Goal: Transaction & Acquisition: Subscribe to service/newsletter

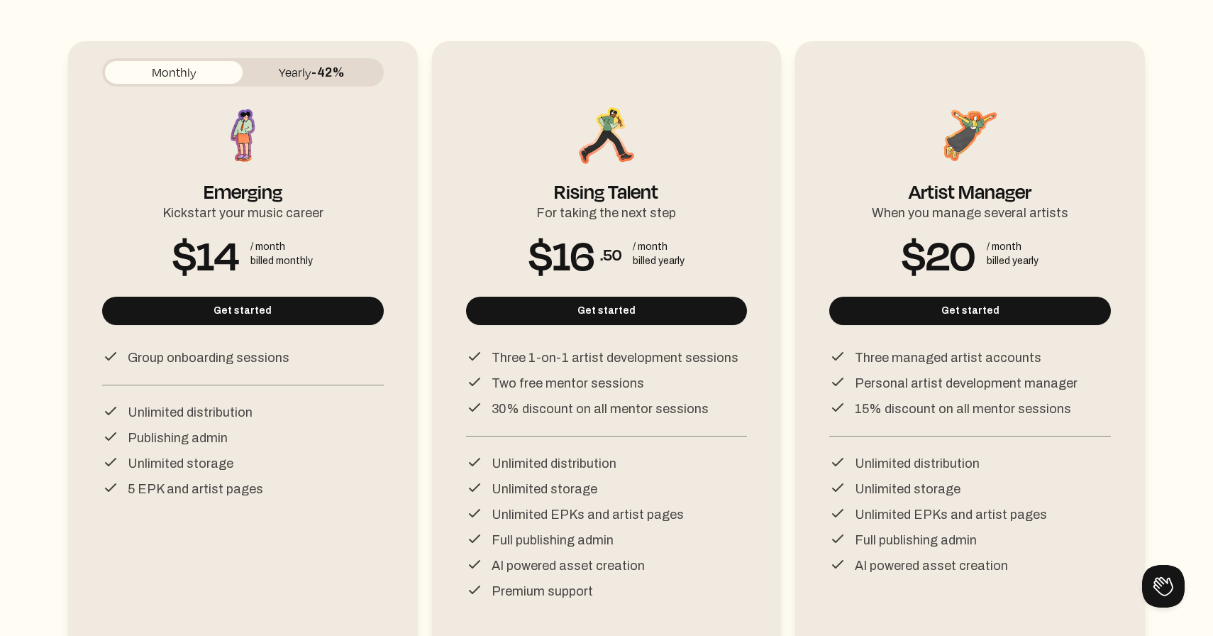
scroll to position [212, 0]
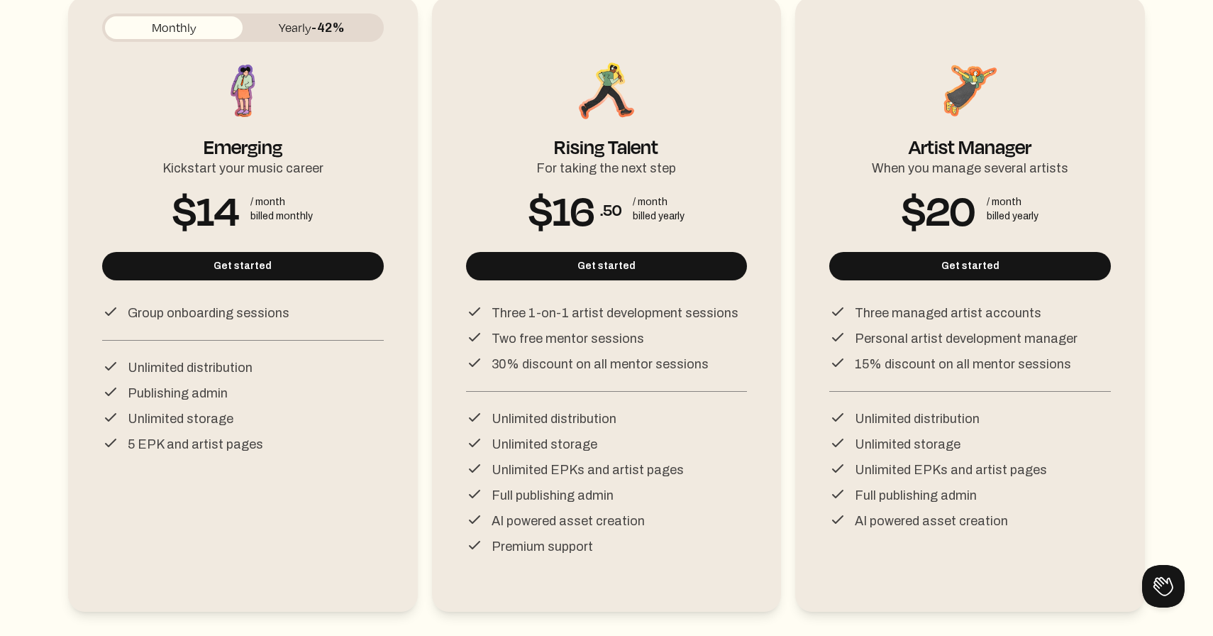
click at [541, 308] on p "Three 1-on-1 artist development sessions" at bounding box center [615, 313] width 247 height 20
click at [541, 340] on p "Two free mentor sessions" at bounding box center [568, 339] width 153 height 20
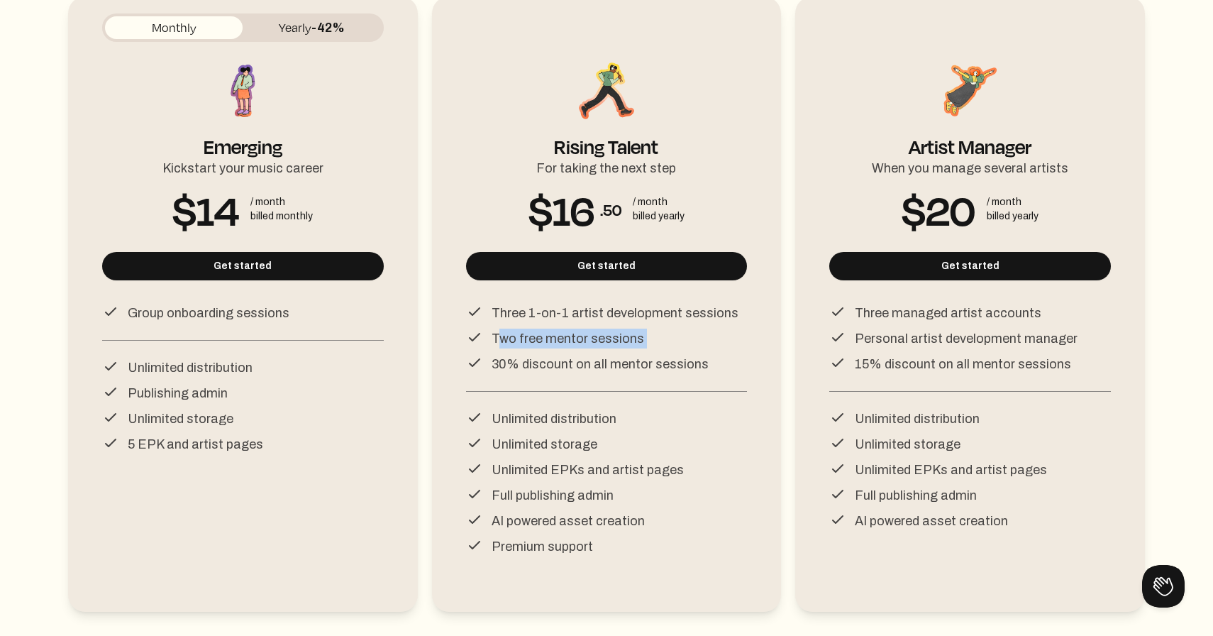
click at [541, 340] on p "Two free mentor sessions" at bounding box center [568, 339] width 153 height 20
click at [542, 358] on p "30% discount on all mentor sessions" at bounding box center [600, 364] width 217 height 20
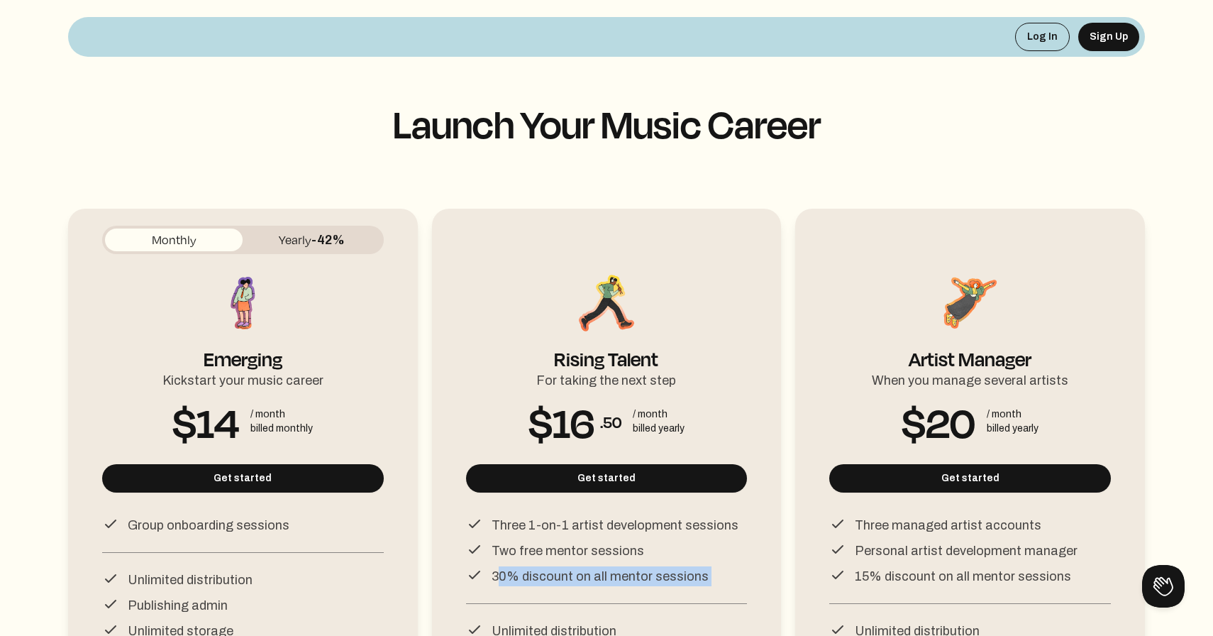
scroll to position [0, 0]
click at [325, 242] on span "-42%" at bounding box center [328, 240] width 33 height 14
click at [226, 244] on button "Monthly" at bounding box center [174, 239] width 138 height 23
click at [277, 237] on button "Yearly -42%" at bounding box center [312, 239] width 138 height 23
